Goal: Transaction & Acquisition: Book appointment/travel/reservation

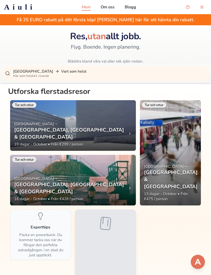
click at [66, 70] on p "Stockholm Vart som helst" at bounding box center [109, 71] width 192 height 5
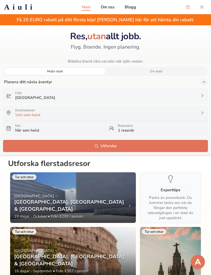
click at [56, 118] on div "Destinationer Vart som helst" at bounding box center [105, 112] width 205 height 15
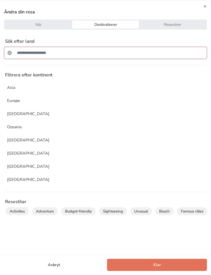
click at [32, 57] on input "Sök efter ett land" at bounding box center [108, 53] width 189 height 10
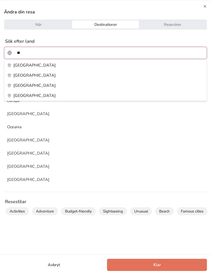
type input "*"
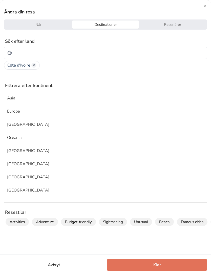
click at [22, 22] on button "När" at bounding box center [38, 24] width 67 height 8
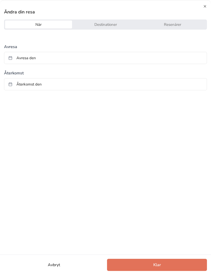
click at [109, 58] on button "Avresa den" at bounding box center [105, 58] width 203 height 12
click at [133, 69] on button "Go to next month" at bounding box center [136, 71] width 7 height 7
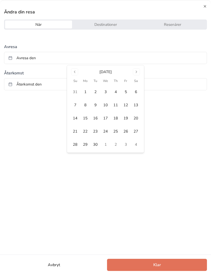
click at [135, 69] on button "Go to next month" at bounding box center [136, 71] width 7 height 7
click at [135, 71] on button "Go to next month" at bounding box center [136, 71] width 7 height 7
click at [136, 70] on button "Go to next month" at bounding box center [136, 71] width 7 height 7
click at [85, 92] on button "1" at bounding box center [85, 92] width 10 height 10
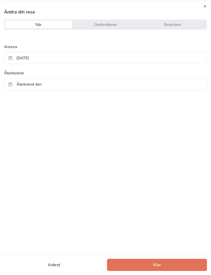
click at [109, 60] on button "[DATE]" at bounding box center [105, 58] width 203 height 12
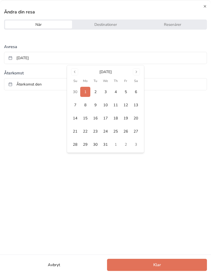
click at [111, 144] on button "1" at bounding box center [115, 144] width 10 height 10
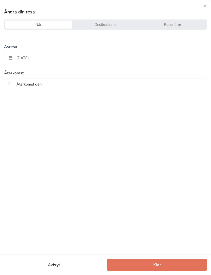
click at [152, 54] on button "[DATE]" at bounding box center [105, 58] width 203 height 12
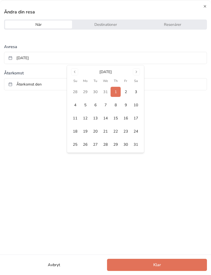
click at [138, 143] on button "31" at bounding box center [136, 144] width 10 height 10
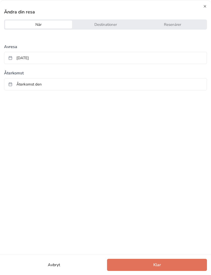
click at [155, 59] on button "[DATE]" at bounding box center [105, 58] width 203 height 12
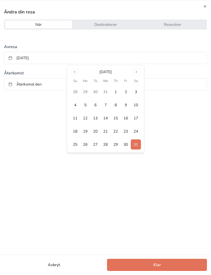
click at [117, 96] on button "1" at bounding box center [115, 92] width 10 height 10
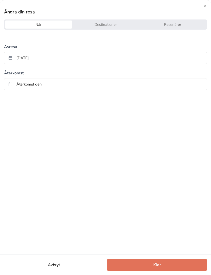
click at [129, 86] on button "Återkomst den" at bounding box center [105, 84] width 203 height 12
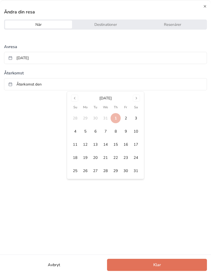
click at [136, 162] on button "24" at bounding box center [136, 157] width 10 height 10
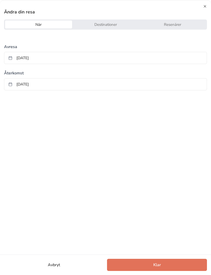
click at [171, 254] on div "Ändra din resa När Destinationer Resenärer Avresa [DATE] Återkomst [DATE] Avbry…" at bounding box center [105, 137] width 211 height 275
click at [174, 256] on div "Avbryt Klar" at bounding box center [105, 264] width 211 height 20
click at [162, 264] on button "Klar" at bounding box center [157, 264] width 100 height 12
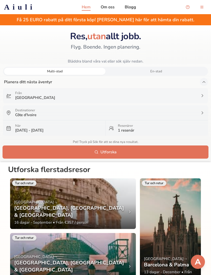
click at [158, 152] on button "Utforska" at bounding box center [105, 152] width 205 height 12
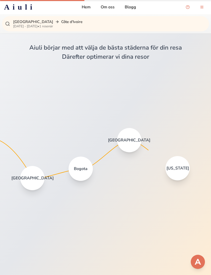
click at [30, 24] on p "[GEOGRAPHIC_DATA] [GEOGRAPHIC_DATA]" at bounding box center [109, 21] width 192 height 5
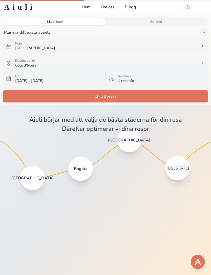
click at [46, 77] on p "När" at bounding box center [58, 76] width 87 height 4
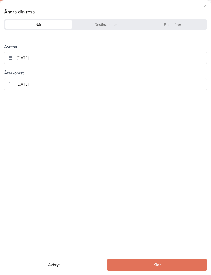
click at [32, 57] on button "[DATE]" at bounding box center [105, 58] width 203 height 12
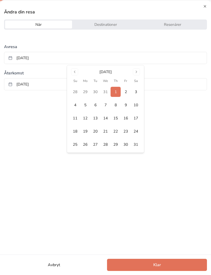
click at [134, 105] on button "10" at bounding box center [136, 105] width 10 height 10
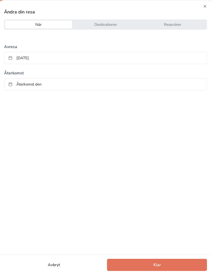
click at [102, 85] on button "Återkomst den" at bounding box center [105, 84] width 203 height 12
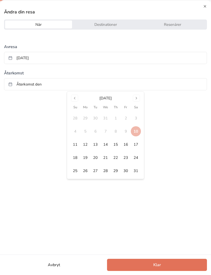
click at [139, 171] on button "31" at bounding box center [136, 170] width 10 height 10
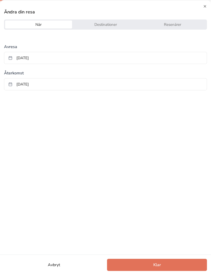
click at [157, 259] on button "Klar" at bounding box center [157, 264] width 100 height 12
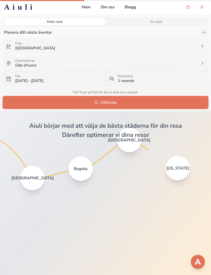
click at [167, 102] on button "Utforska" at bounding box center [105, 102] width 205 height 12
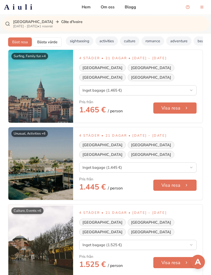
click at [181, 85] on button "Inget bagage (1.465 €)" at bounding box center [137, 90] width 117 height 10
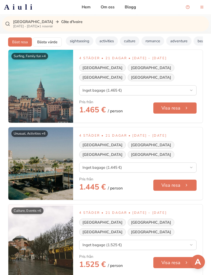
click at [201, 6] on button "menu-button" at bounding box center [202, 7] width 10 height 10
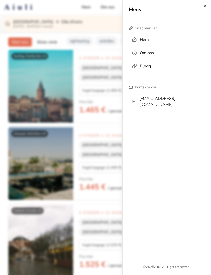
click at [57, 58] on div at bounding box center [105, 137] width 211 height 275
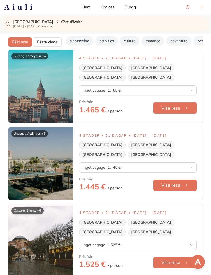
click at [177, 102] on button "Visa resa" at bounding box center [174, 107] width 43 height 11
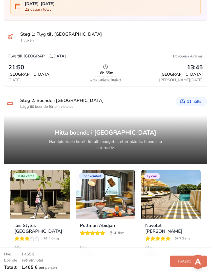
scroll to position [181, 0]
click at [193, 97] on div "11 nätter" at bounding box center [191, 101] width 31 height 9
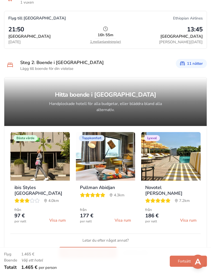
scroll to position [219, 0]
click at [109, 247] on button "Bläddra bland alla hotell" at bounding box center [88, 252] width 58 height 11
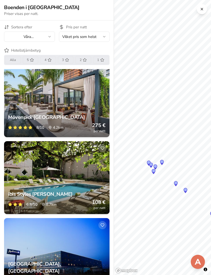
scroll to position [368, 0]
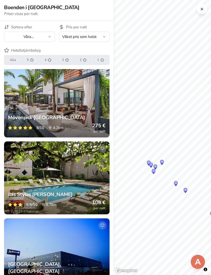
click at [101, 189] on div "ibis Styles Abidjan Marcory 6.8 /10 8.7 km 108 € per natt" at bounding box center [56, 200] width 105 height 27
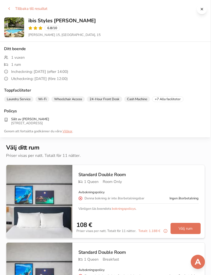
click at [198, 230] on button "Välj rum" at bounding box center [185, 228] width 30 height 11
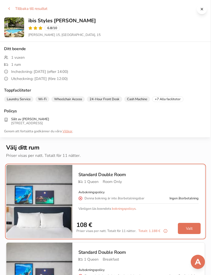
click at [189, 226] on button "Valt" at bounding box center [189, 228] width 23 height 11
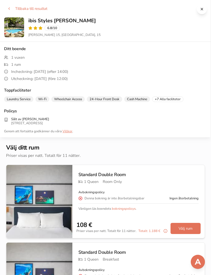
click at [187, 229] on button "Välj rum" at bounding box center [185, 228] width 30 height 11
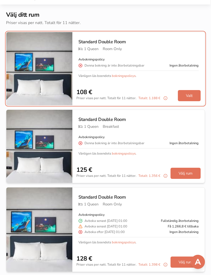
scroll to position [145, 0]
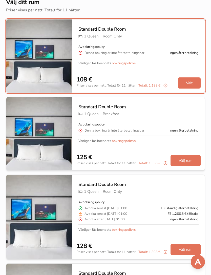
click at [190, 165] on button "Välj rum" at bounding box center [185, 160] width 30 height 11
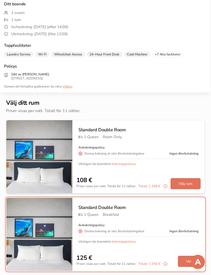
scroll to position [25, 0]
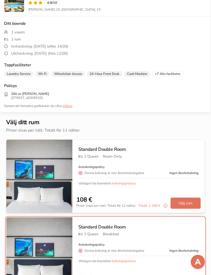
click at [180, 204] on button "Välj rum" at bounding box center [185, 202] width 30 height 11
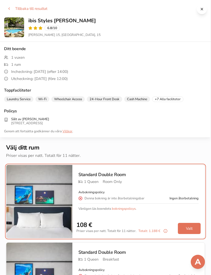
scroll to position [0, 0]
click at [202, 21] on h2 "ibis Styles [PERSON_NAME]" at bounding box center [117, 20] width 178 height 7
click at [203, 12] on button at bounding box center [202, 9] width 10 height 10
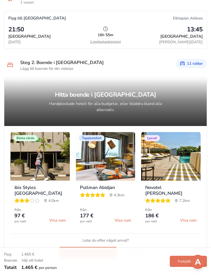
click at [176, 266] on button "Fortsätt" at bounding box center [187, 260] width 37 height 11
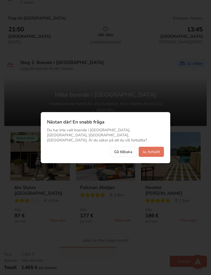
click at [128, 156] on button "Gå tillbaka" at bounding box center [123, 152] width 27 height 10
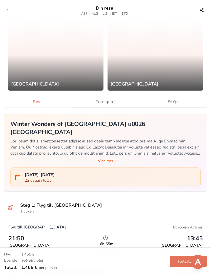
scroll to position [10, 0]
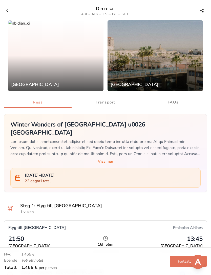
click at [115, 105] on button "Transport" at bounding box center [104, 102] width 67 height 11
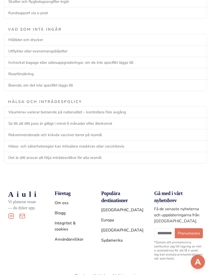
scroll to position [754, 0]
